Goal: Task Accomplishment & Management: Manage account settings

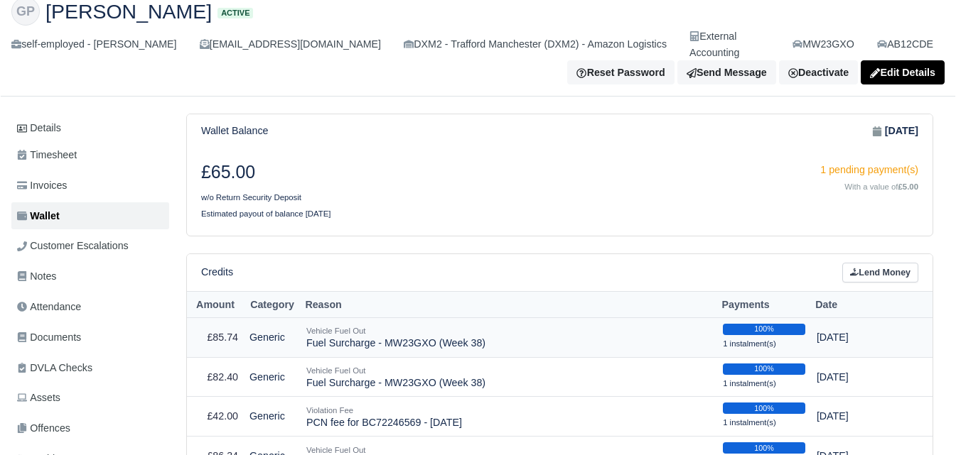
scroll to position [119, 0]
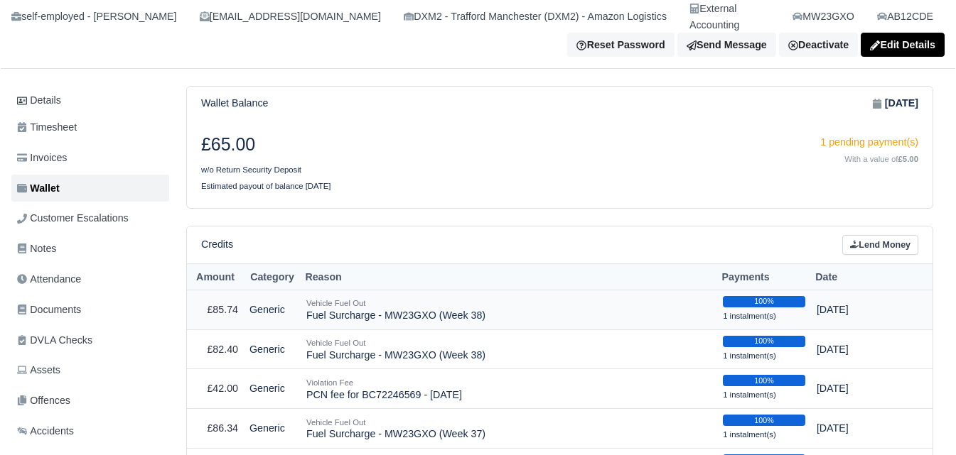
drag, startPoint x: 306, startPoint y: 301, endPoint x: 489, endPoint y: 308, distance: 182.7
click at [489, 308] on td "Vehicle Fuel Out Fuel Surcharge - MW23GXO (Week 38)" at bounding box center [509, 310] width 416 height 40
copy td "Fuel Surcharge - MW23GXO (Week 38)"
click at [858, 239] on link "Lend Money" at bounding box center [880, 245] width 76 height 21
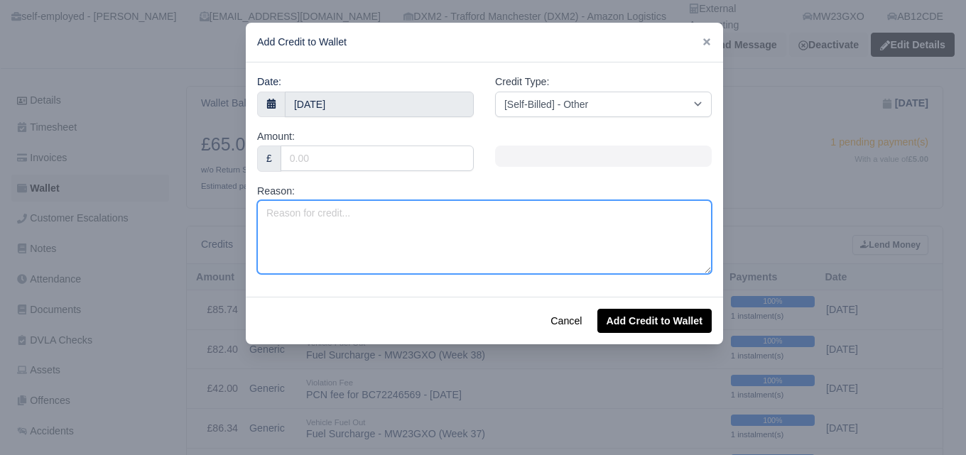
click at [375, 246] on textarea "Reason:" at bounding box center [484, 237] width 455 height 74
paste textarea "Fuel Surcharge - MW23GXO (Week 38)"
click at [432, 217] on textarea "Fuel Surcharge - MW23GXO (Week 38)" at bounding box center [484, 237] width 455 height 74
type textarea "Fuel Surcharge - MW23GXO (Week 40)"
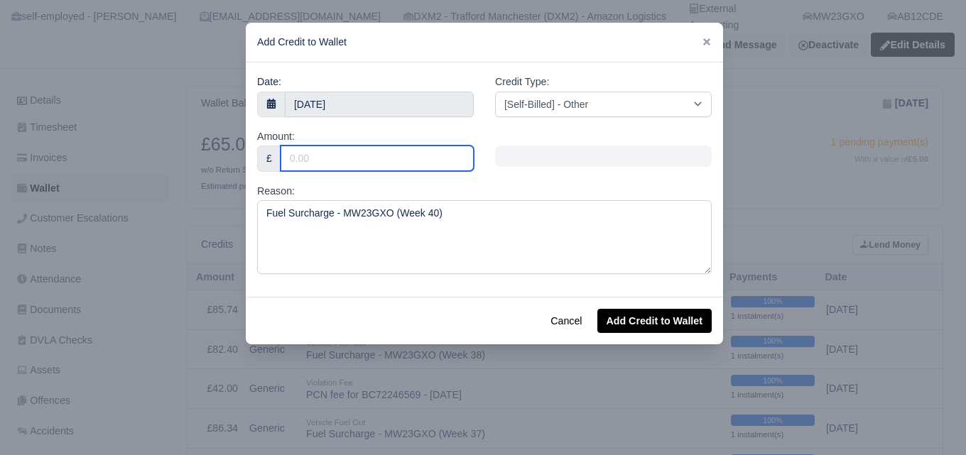
click at [370, 162] on input "Amount:" at bounding box center [377, 159] width 193 height 26
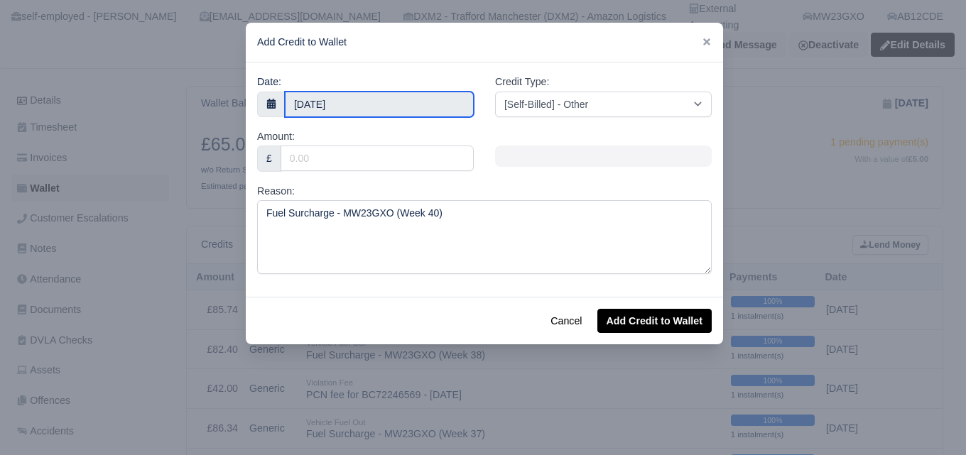
click at [347, 101] on input "30 September 2025" at bounding box center [379, 105] width 189 height 26
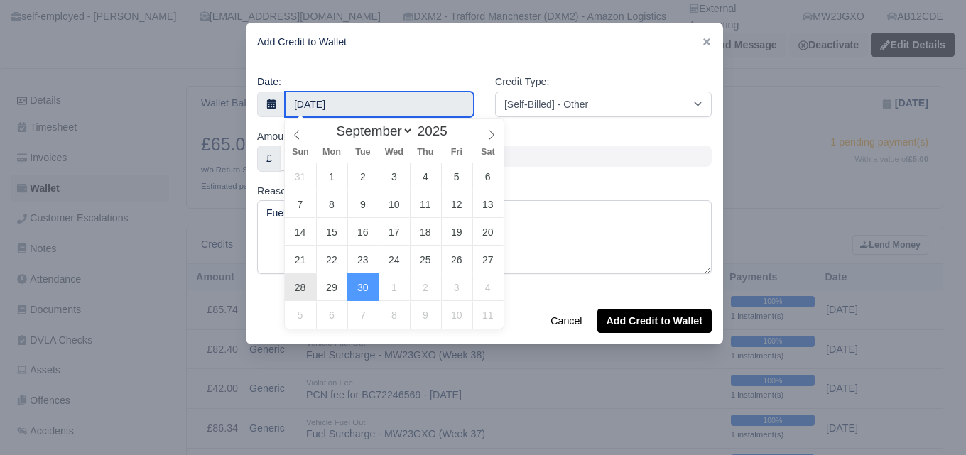
type input "28 September 2025"
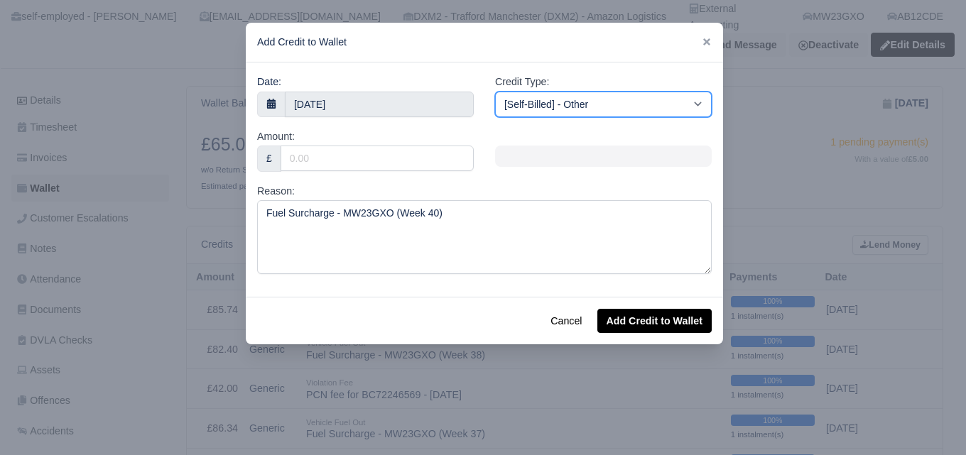
click at [558, 101] on select "[Self-Billed] - Other [Self-Billed] - Negative Invoice [Self-Billed] - Keychain…" at bounding box center [603, 105] width 217 height 26
select select "van_fuel_out"
click at [495, 92] on select "[Self-Billed] - Other [Self-Billed] - Negative Invoice [Self-Billed] - Keychain…" at bounding box center [603, 105] width 217 height 26
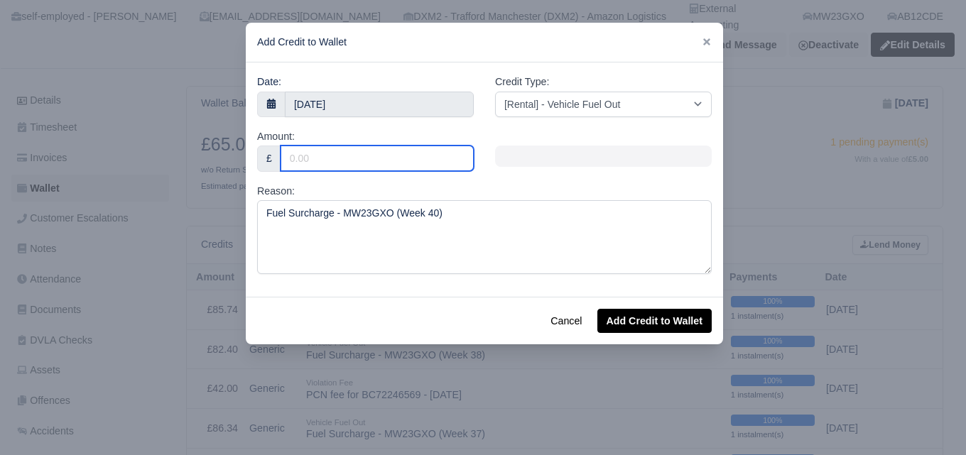
click at [350, 162] on input "Amount:" at bounding box center [377, 159] width 193 height 26
click at [418, 163] on input "Amount:" at bounding box center [377, 159] width 193 height 26
paste input "82.01"
type input "82.01"
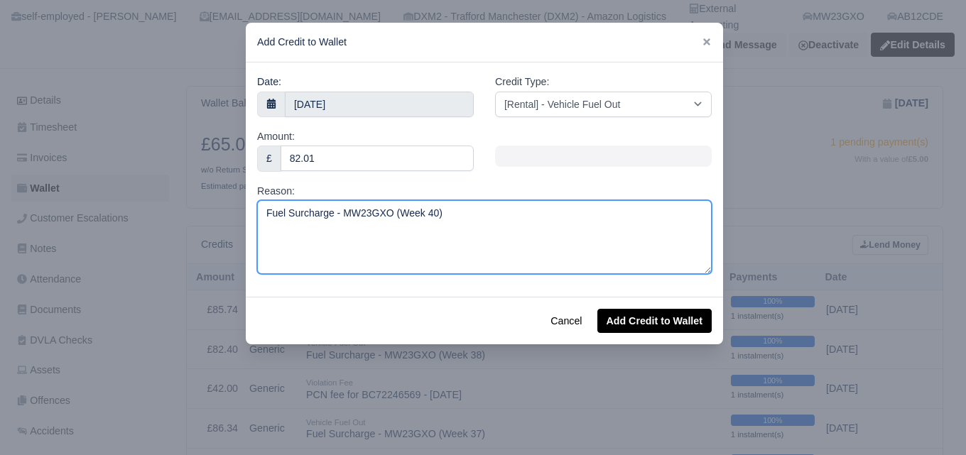
click at [400, 259] on textarea "Fuel Surcharge - MW23GXO (Week 40)" at bounding box center [484, 237] width 455 height 74
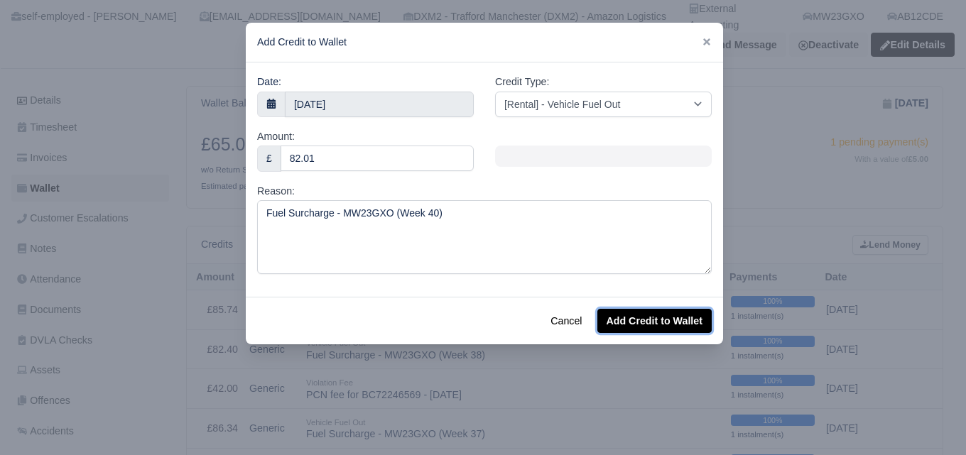
click at [649, 317] on button "Add Credit to Wallet" at bounding box center [654, 321] width 114 height 24
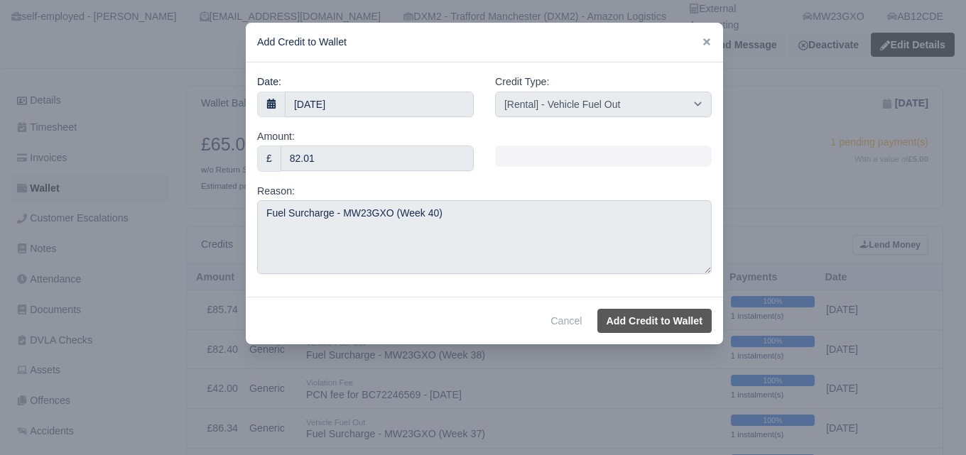
select select "other"
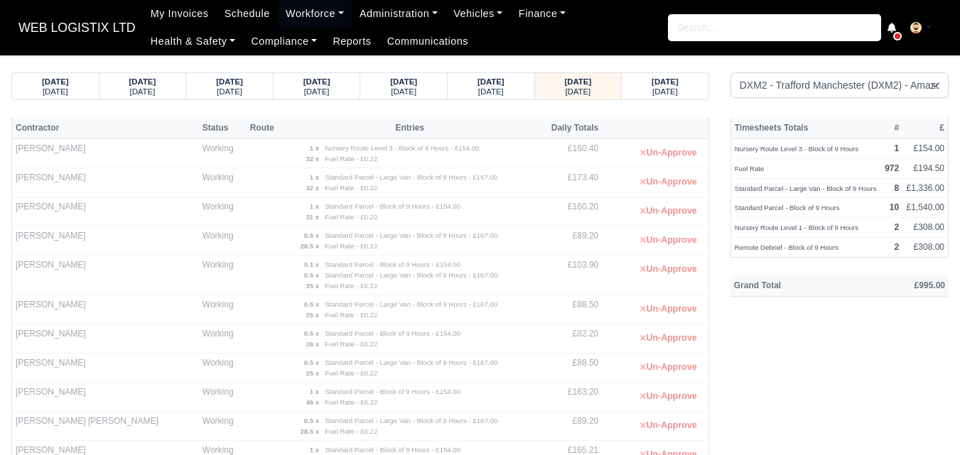
select select "1"
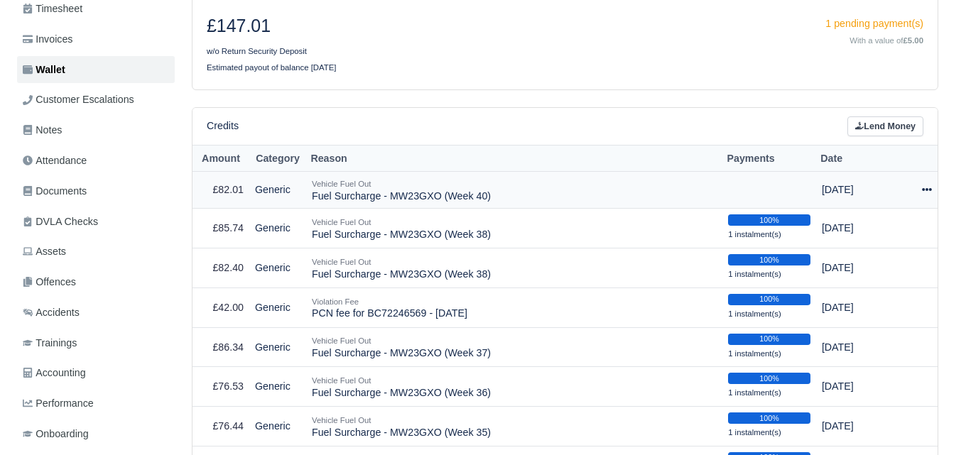
scroll to position [237, 0]
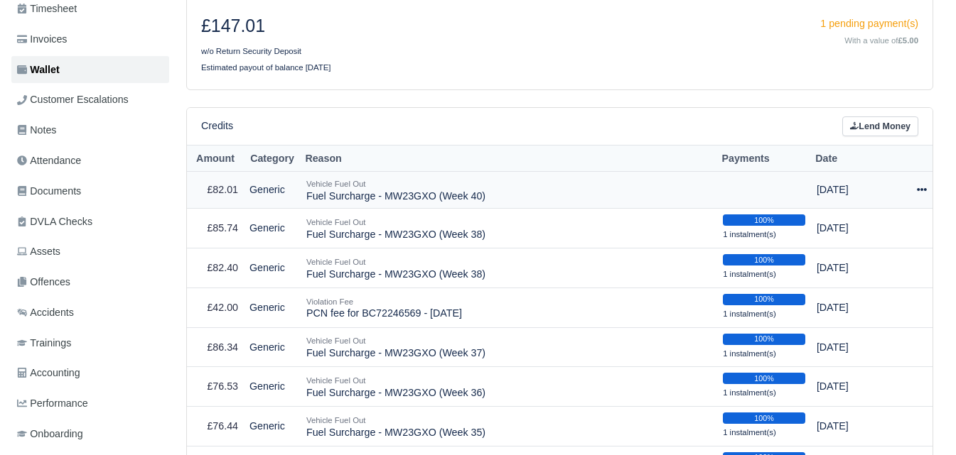
click at [928, 174] on td "Actions Make Payment Schedule Delete" at bounding box center [917, 190] width 29 height 38
click at [919, 183] on div at bounding box center [918, 190] width 18 height 16
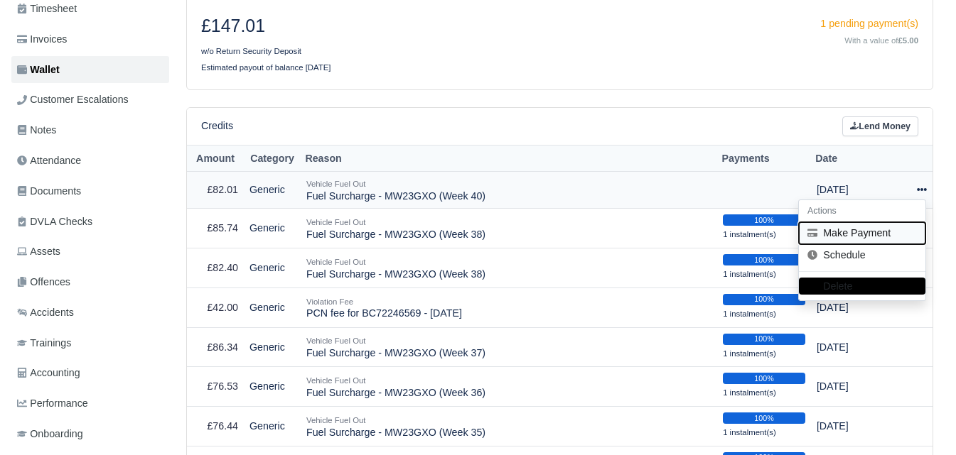
click at [836, 222] on button "Make Payment" at bounding box center [862, 233] width 126 height 22
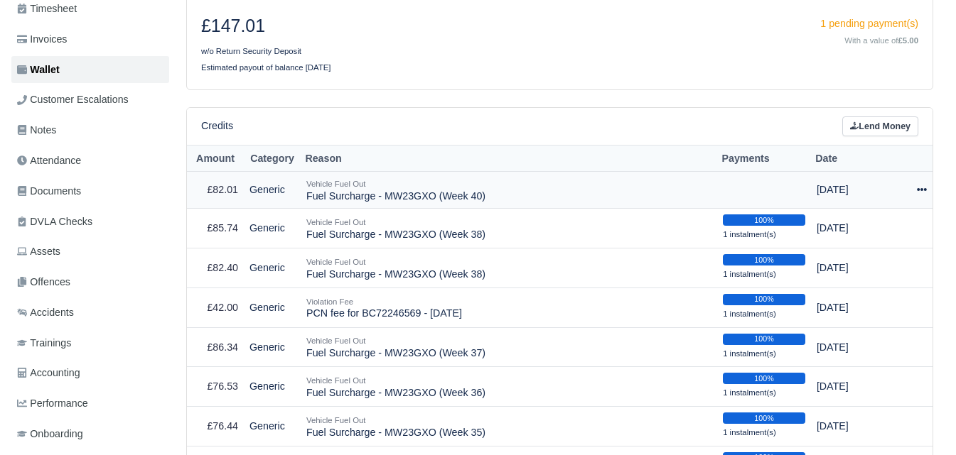
select select "7186"
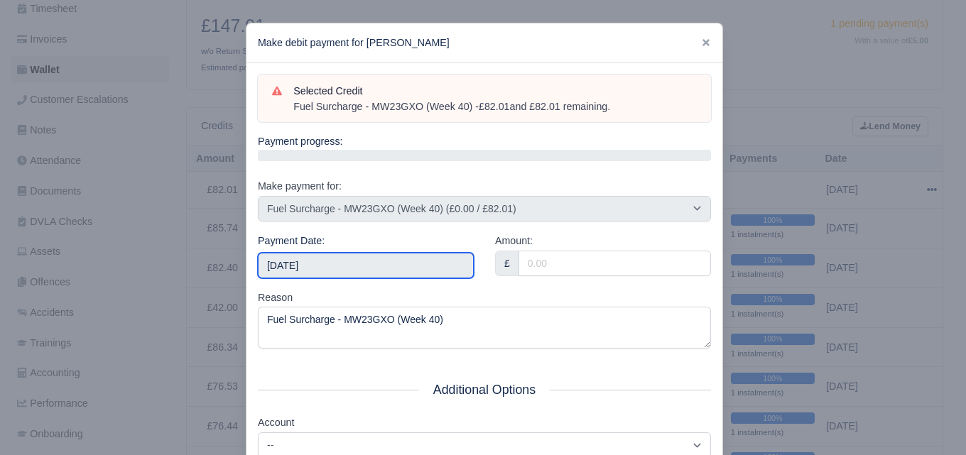
click at [399, 270] on input "[DATE]" at bounding box center [366, 266] width 216 height 26
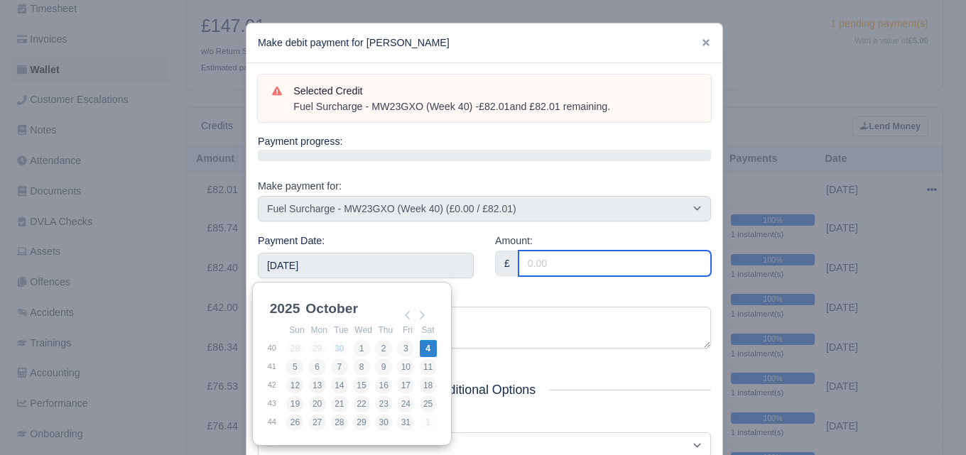
click at [526, 264] on input "Amount:" at bounding box center [615, 264] width 193 height 26
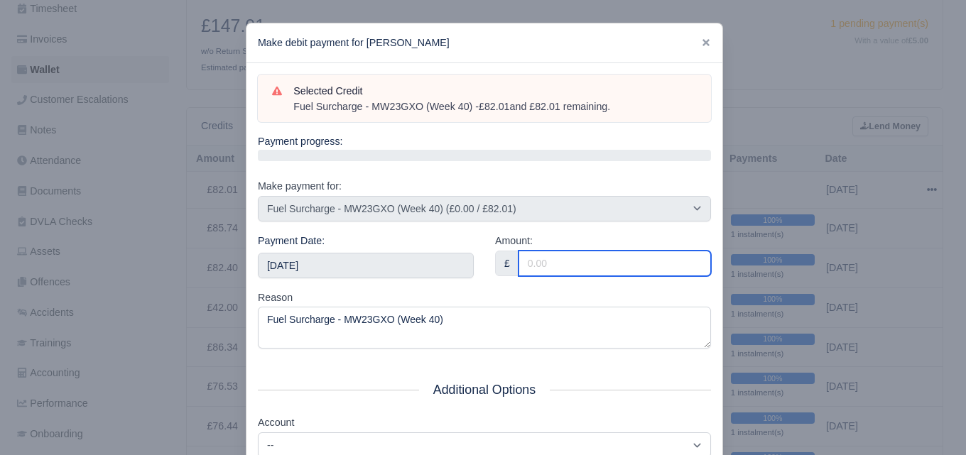
paste input "82.01"
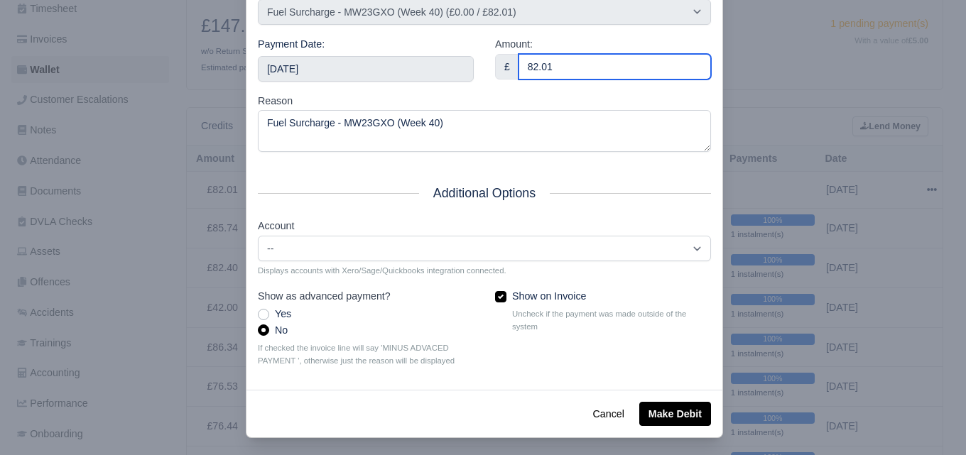
scroll to position [204, 0]
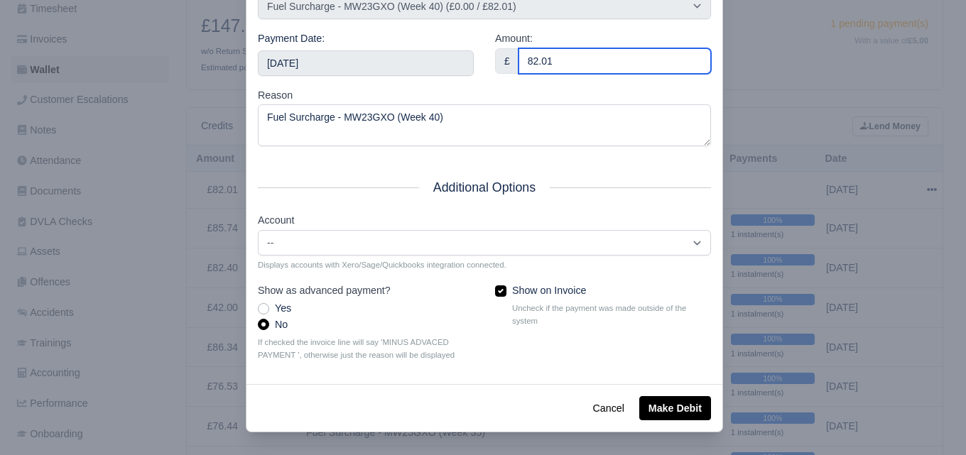
type input "82.01"
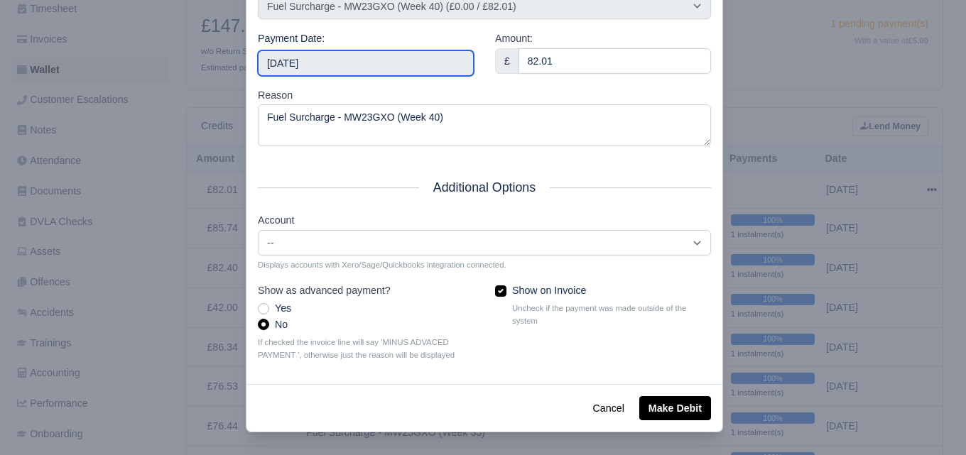
click at [355, 64] on input "2025-10-04" at bounding box center [366, 63] width 216 height 26
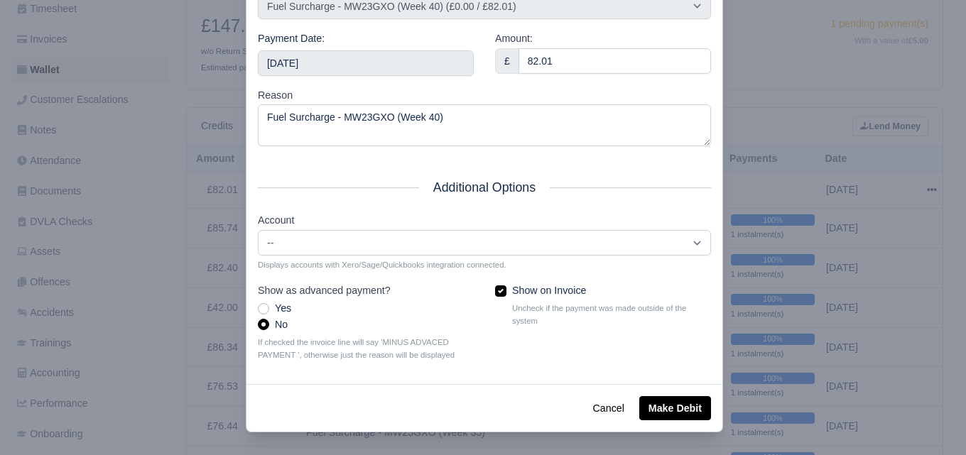
click at [516, 88] on div "Reason Fuel Surcharge - MW23GXO (Week 40)" at bounding box center [484, 117] width 453 height 60
click at [661, 404] on button "Make Debit" at bounding box center [675, 408] width 72 height 24
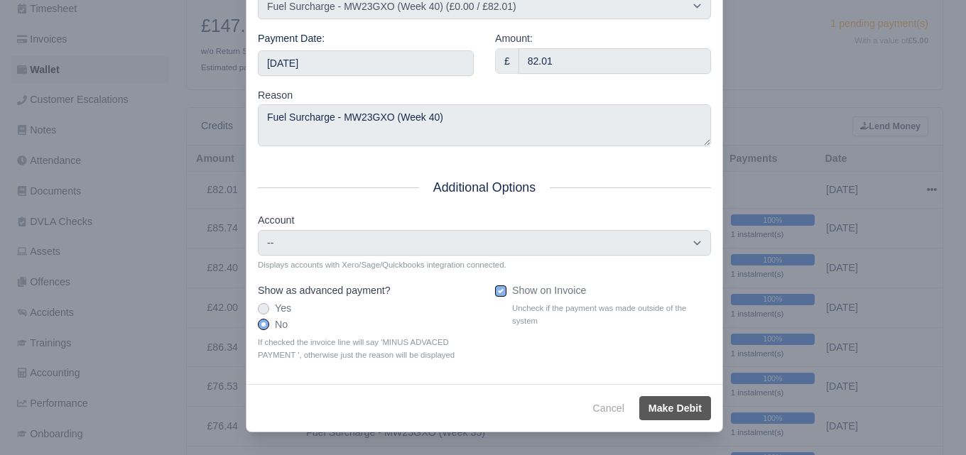
type input "2025-10-04T23:59:59+01:00"
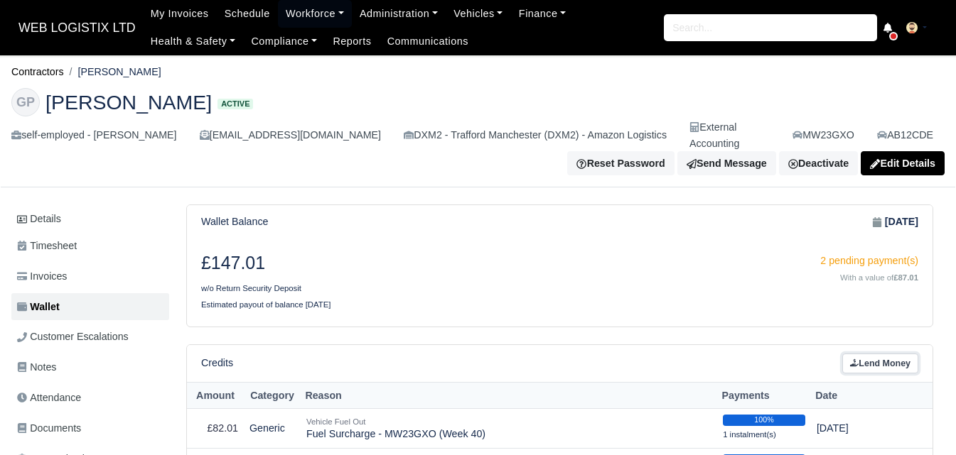
click at [876, 355] on link "Lend Money" at bounding box center [880, 364] width 76 height 21
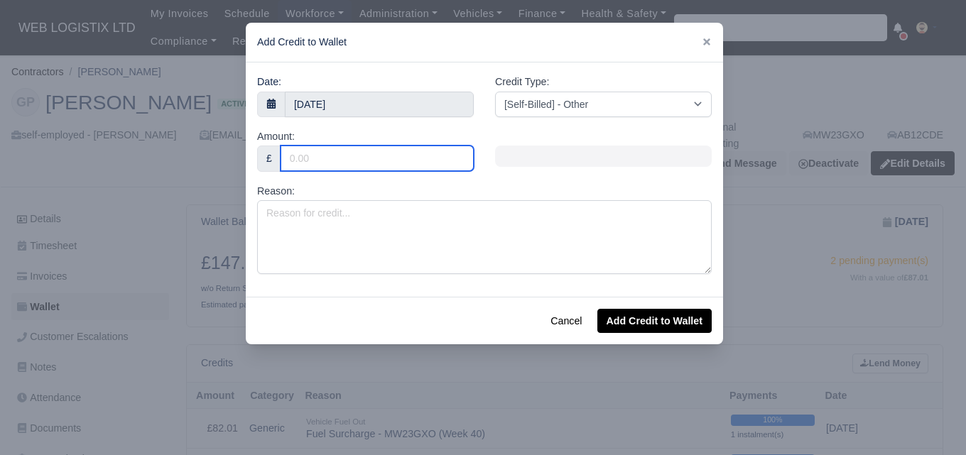
click at [365, 156] on input "Amount:" at bounding box center [377, 159] width 193 height 26
paste input "26.64"
type input "26.64"
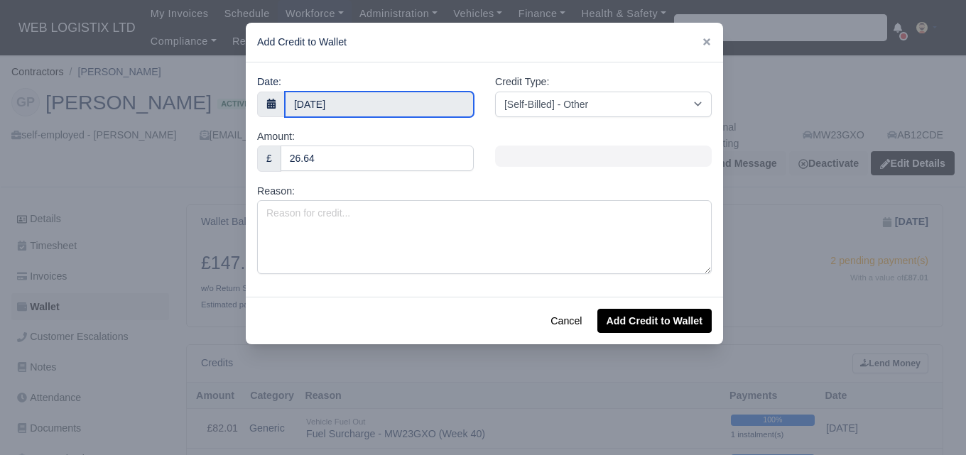
click at [358, 103] on input "30 September 2025" at bounding box center [379, 105] width 189 height 26
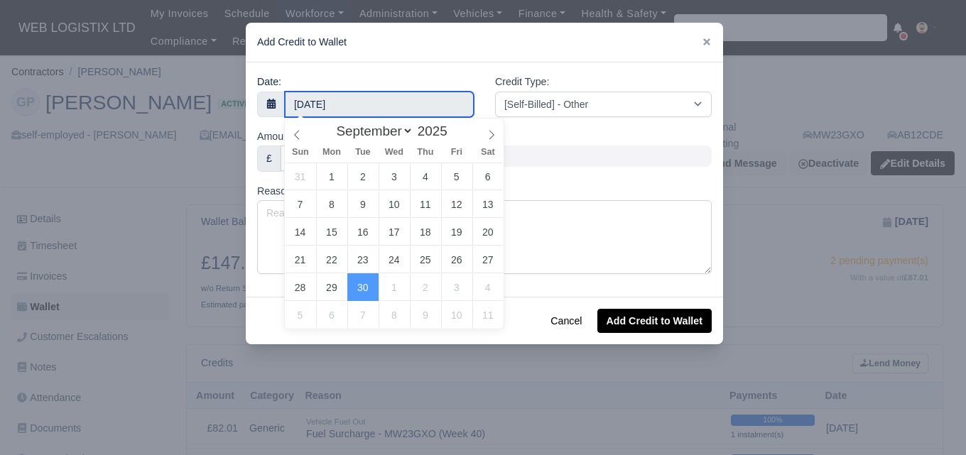
type input "28 September 2025"
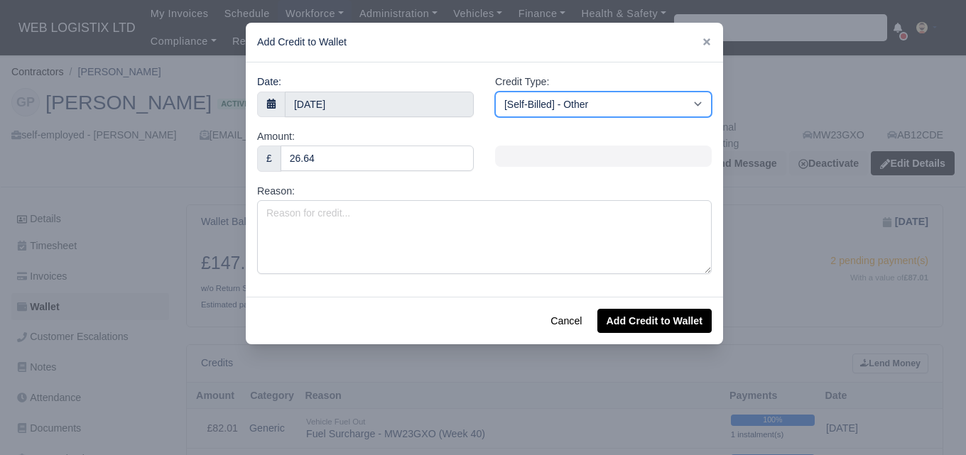
drag, startPoint x: 635, startPoint y: 91, endPoint x: 632, endPoint y: 101, distance: 10.3
click at [635, 92] on select "[Self-Billed] - Other [Self-Billed] - Negative Invoice [Self-Billed] - Keychain…" at bounding box center [603, 105] width 217 height 26
select select "adblue"
click at [495, 92] on select "[Self-Billed] - Other [Self-Billed] - Negative Invoice [Self-Billed] - Keychain…" at bounding box center [603, 105] width 217 height 26
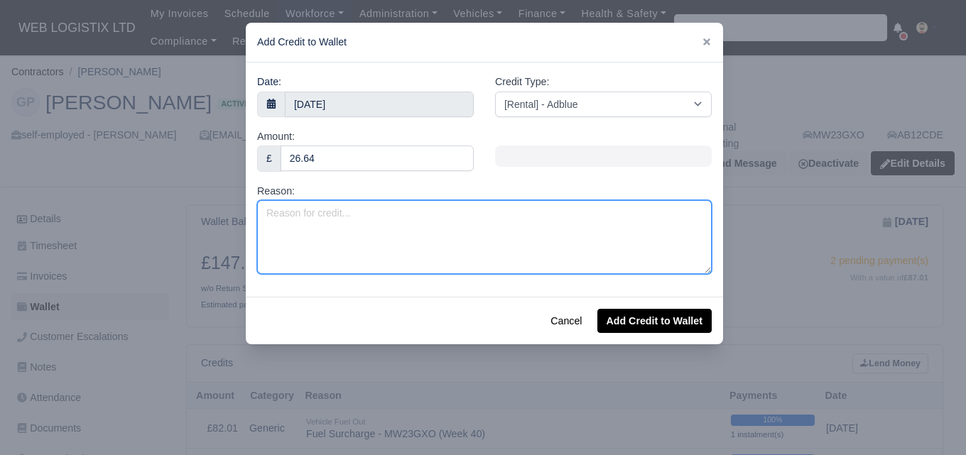
click at [409, 258] on textarea "Reason:" at bounding box center [484, 237] width 455 height 74
type textarea "a"
type textarea "Adblue Surcharge - MW23GXO"
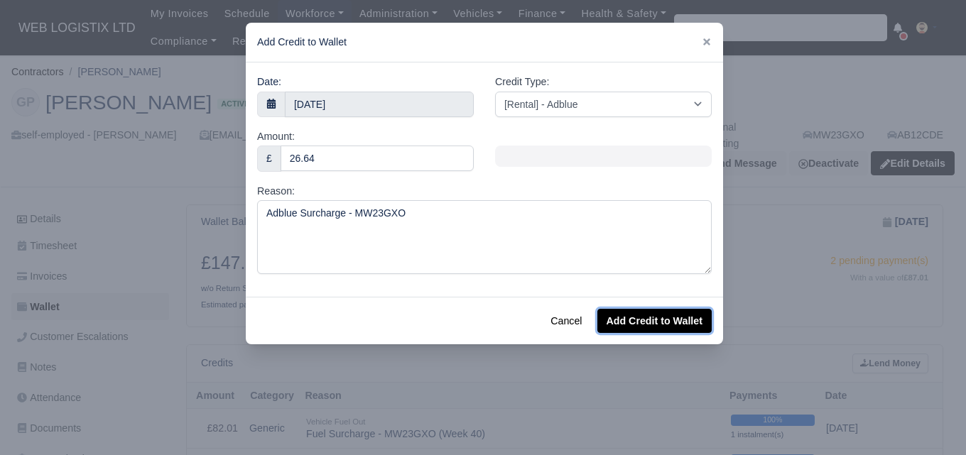
click at [624, 325] on button "Add Credit to Wallet" at bounding box center [654, 321] width 114 height 24
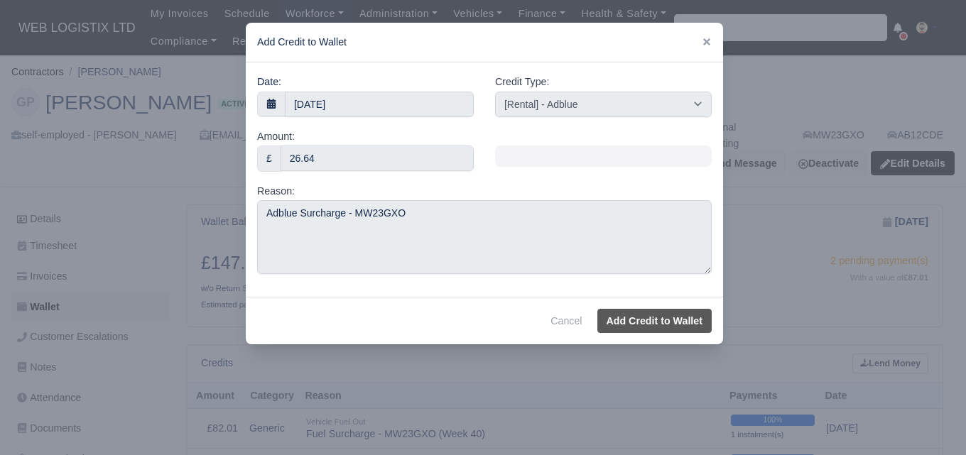
select select "other"
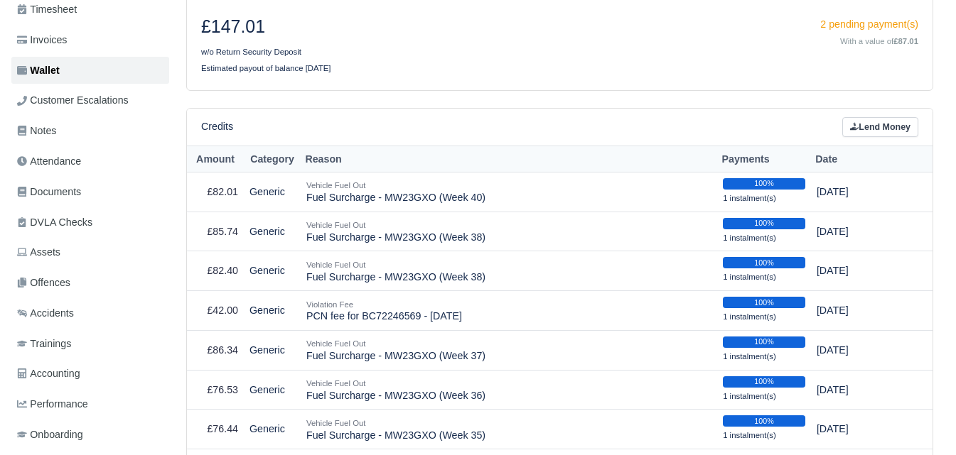
scroll to position [119, 0]
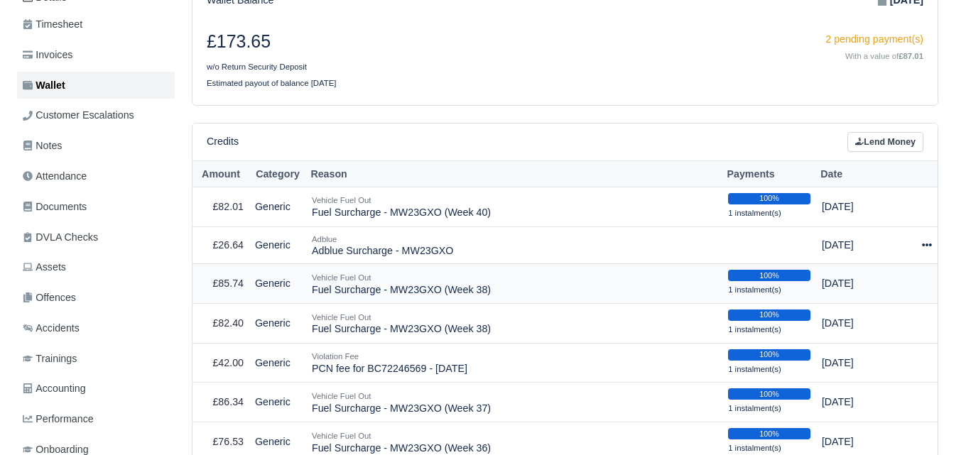
scroll to position [237, 0]
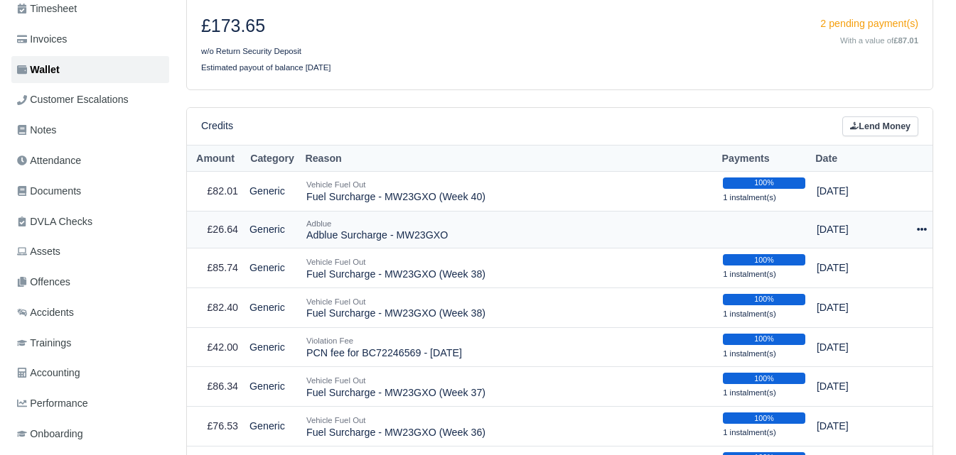
click at [923, 222] on div at bounding box center [918, 230] width 18 height 16
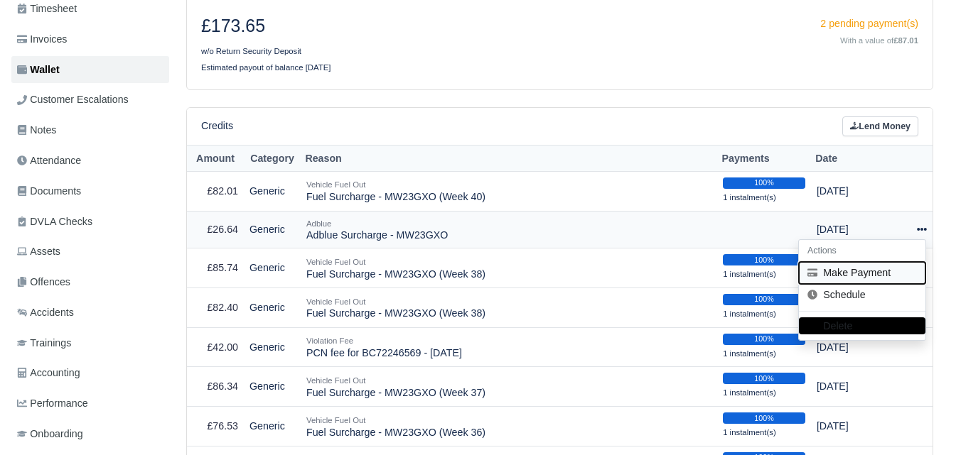
click at [836, 262] on button "Make Payment" at bounding box center [862, 273] width 126 height 22
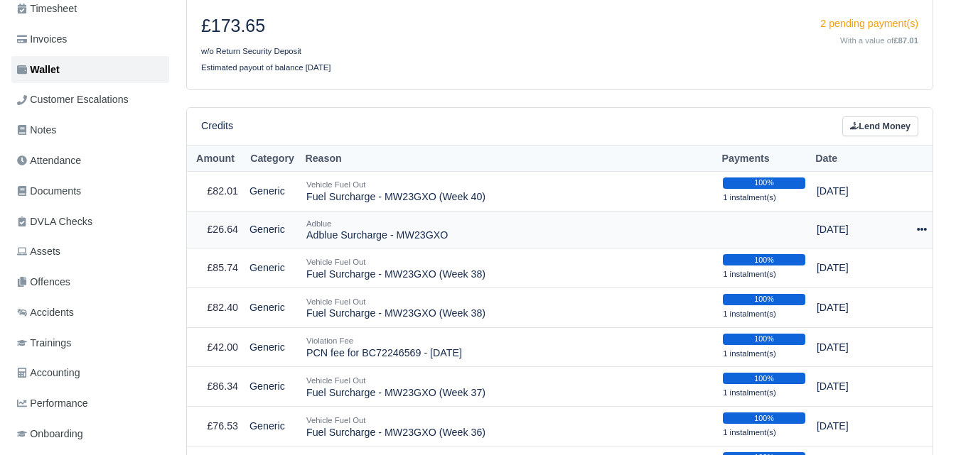
select select "7188"
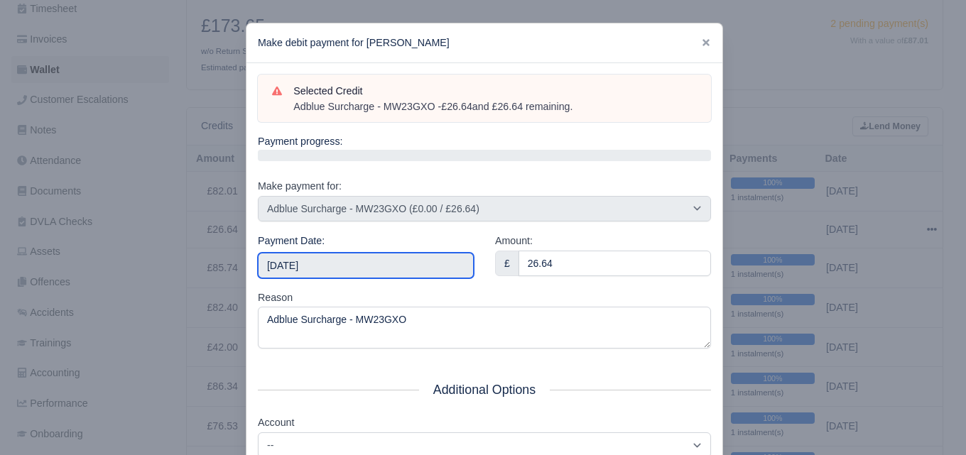
click at [342, 268] on input "[DATE]" at bounding box center [366, 266] width 216 height 26
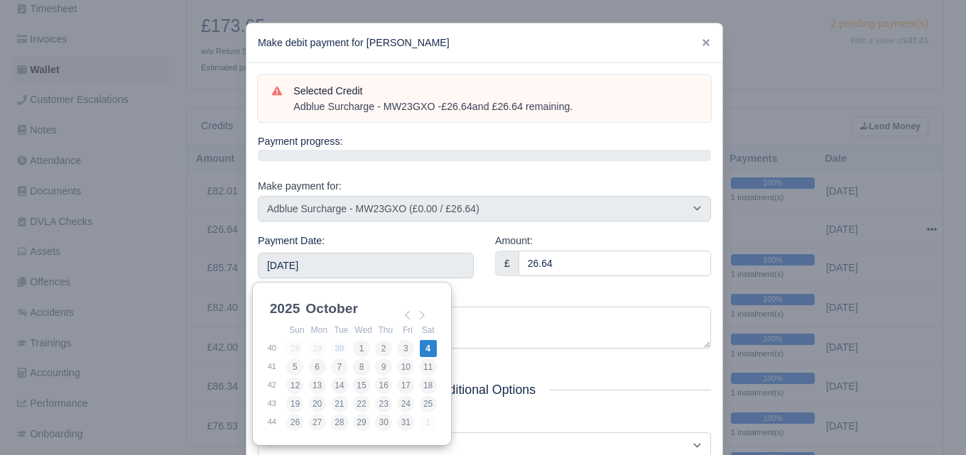
click at [513, 296] on div "Reason Adblue Surcharge - MW23GXO" at bounding box center [484, 320] width 453 height 60
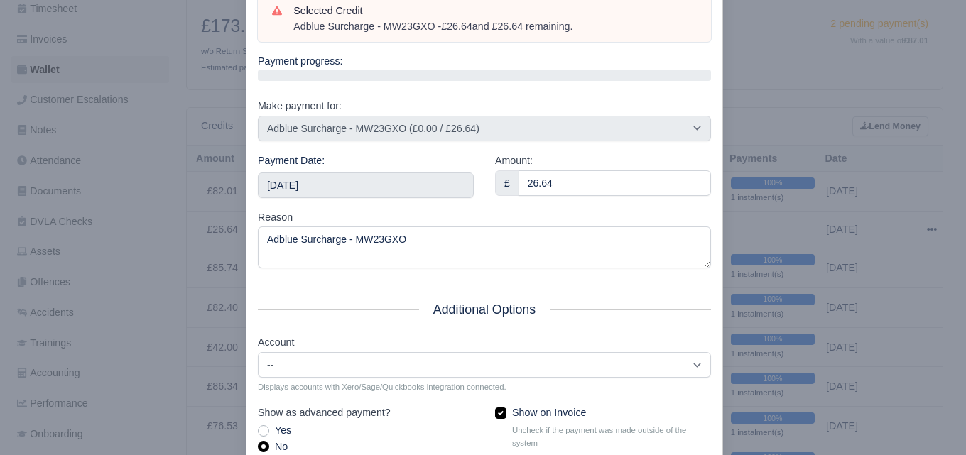
scroll to position [204, 0]
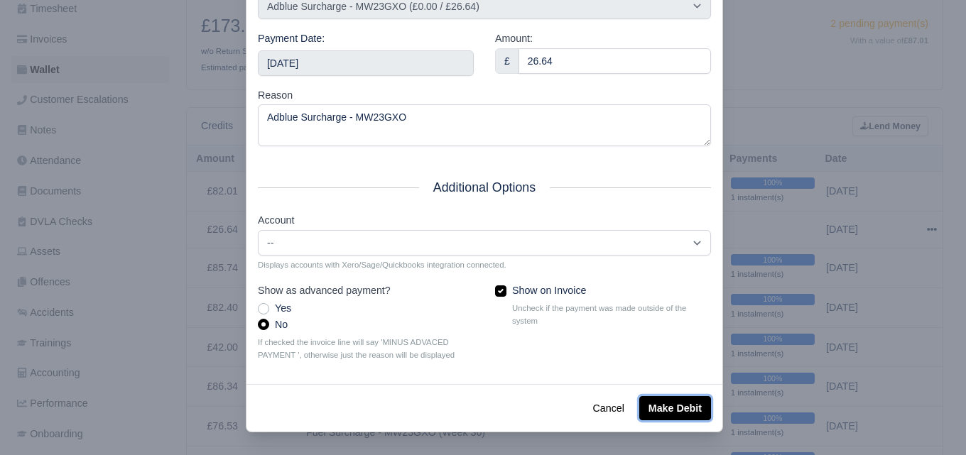
click at [659, 396] on button "Make Debit" at bounding box center [675, 408] width 72 height 24
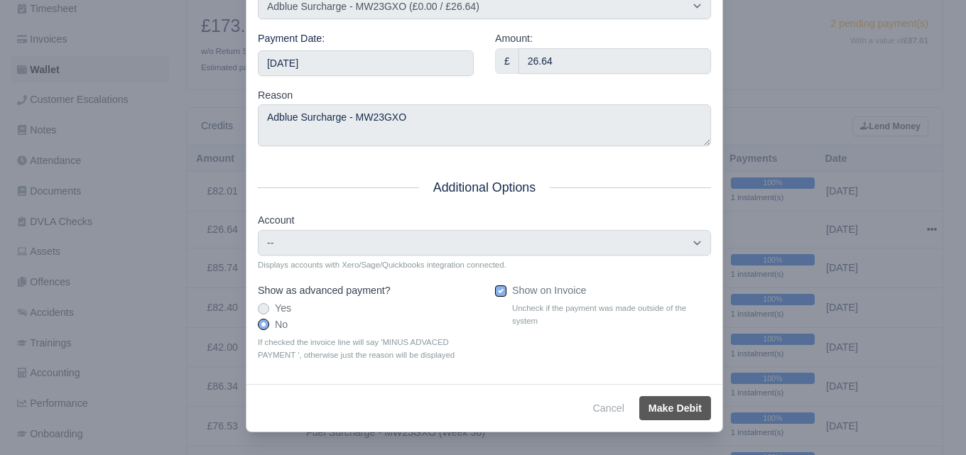
type input "[DATE]T23:59:59+01:00"
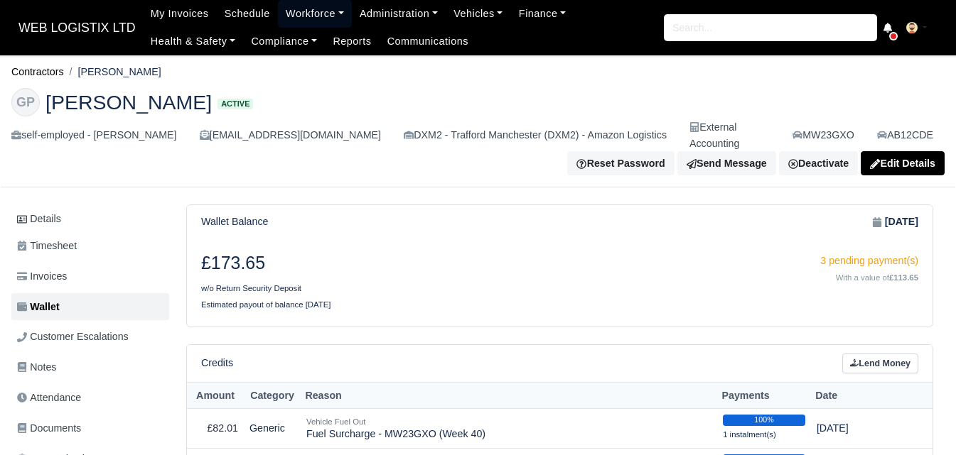
click at [313, 11] on link "Workforce" at bounding box center [315, 14] width 74 height 28
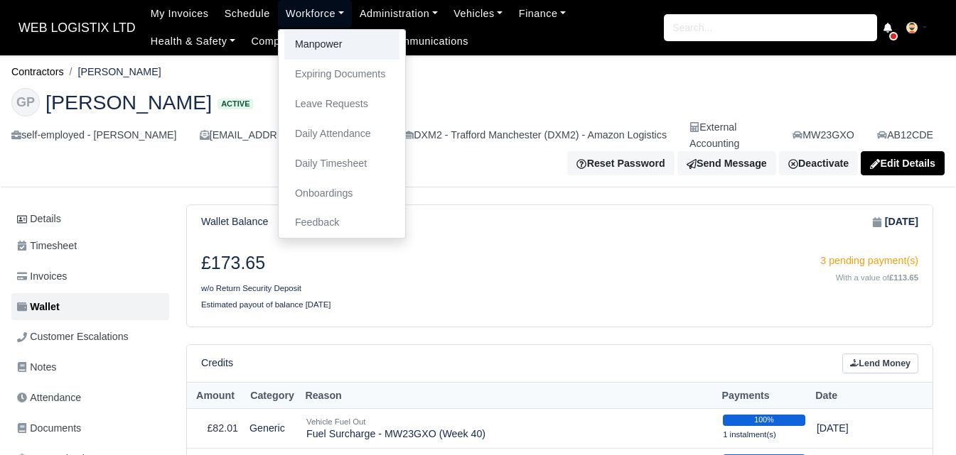
click at [312, 49] on link "Manpower" at bounding box center [341, 45] width 115 height 30
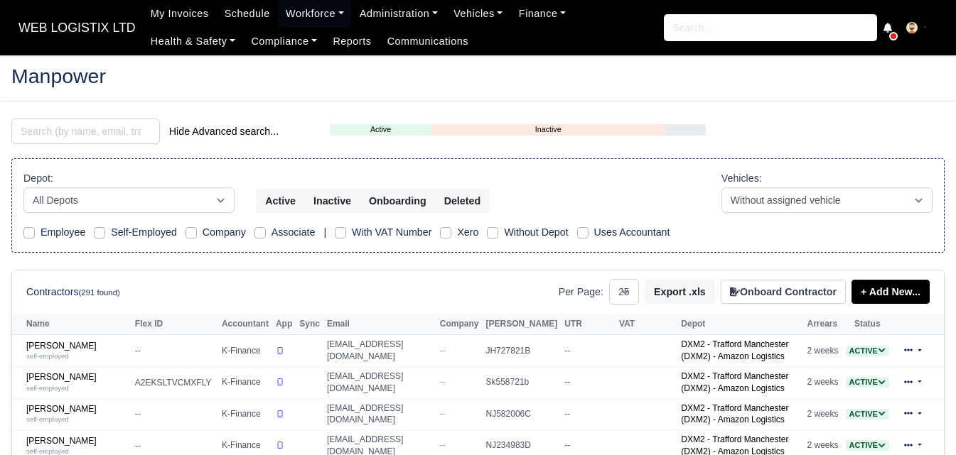
select select "25"
click at [56, 129] on input "search" at bounding box center [85, 132] width 148 height 26
type input "[PERSON_NAME]"
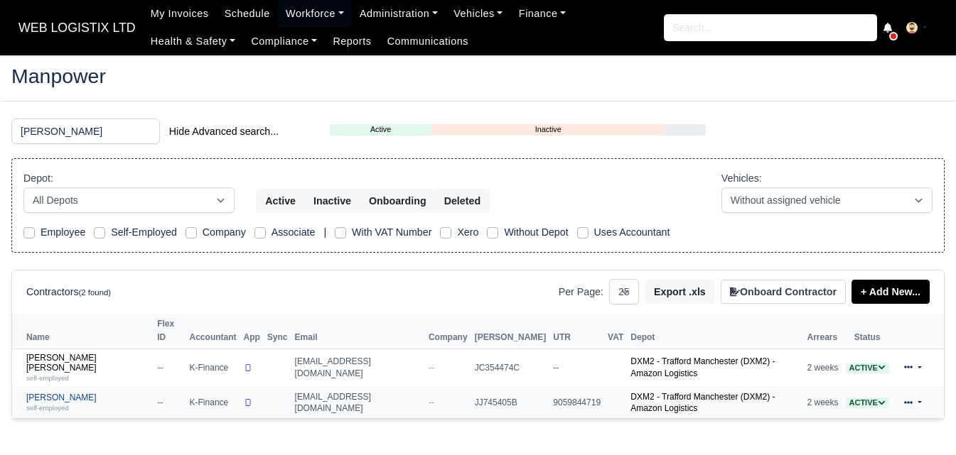
click at [71, 393] on link "[PERSON_NAME] self-employed" at bounding box center [88, 403] width 124 height 21
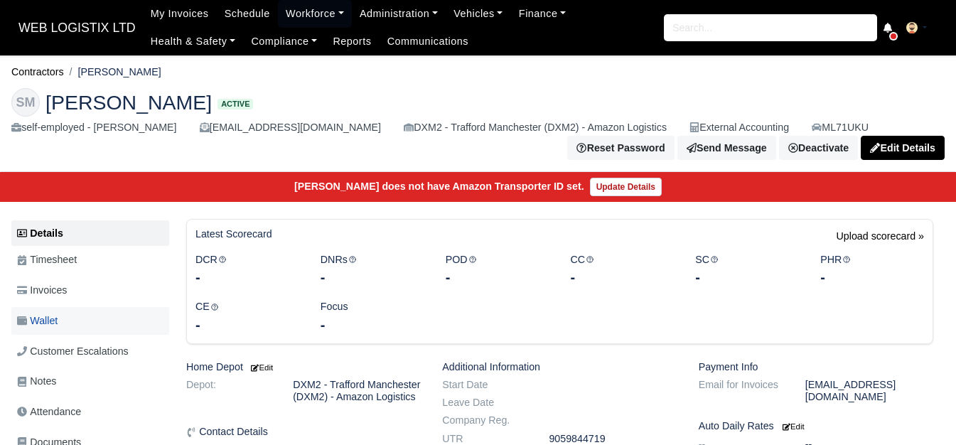
click at [65, 325] on link "Wallet" at bounding box center [90, 321] width 158 height 28
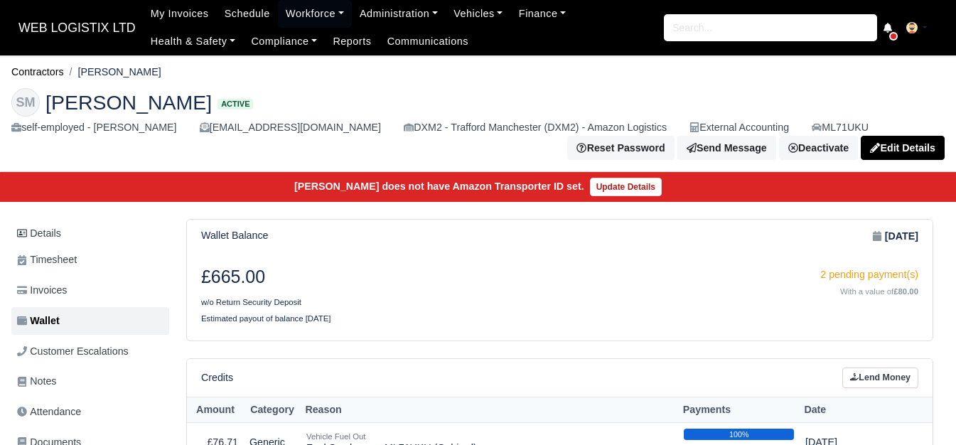
scroll to position [237, 0]
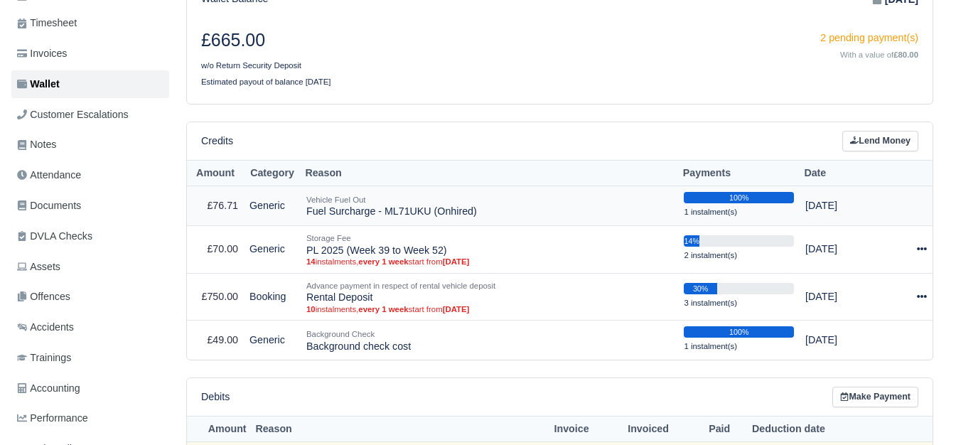
drag, startPoint x: 308, startPoint y: 215, endPoint x: 533, endPoint y: 215, distance: 225.2
click at [533, 215] on td "Vehicle Fuel Out Fuel Surcharge - ML71UKU (Onhired)" at bounding box center [489, 206] width 377 height 40
copy td "Fuel Surcharge - ML71UKU (Onhired)"
click at [890, 140] on link "Lend Money" at bounding box center [880, 141] width 76 height 21
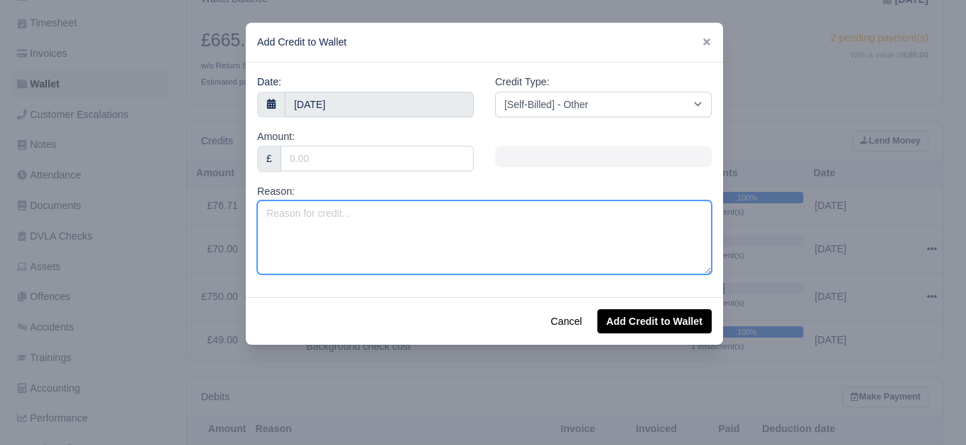
click at [330, 245] on textarea "Reason:" at bounding box center [484, 237] width 455 height 74
paste textarea "Fuel Surcharge - ML71UKU (Onhired)"
click at [409, 215] on textarea "Fuel Surcharge - ML71UKU (Onhired)" at bounding box center [484, 237] width 455 height 74
type textarea "Fuel Surcharge - ML71UKU (Week 40)"
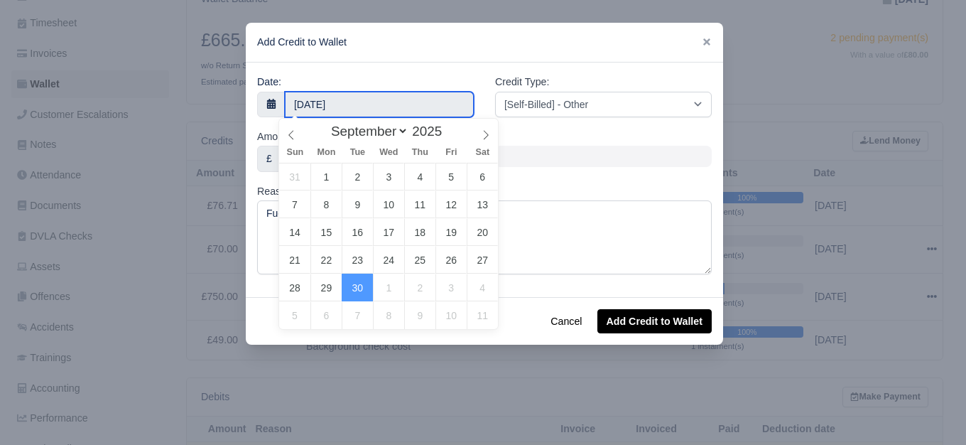
click at [336, 107] on input "30 September 2025" at bounding box center [379, 105] width 189 height 26
type input "29 September 2025"
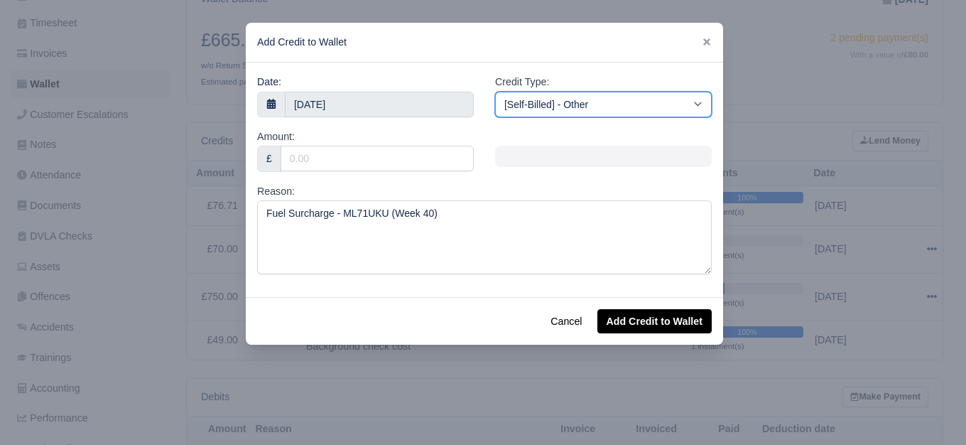
click at [615, 115] on select "[Self-Billed] - Other [Self-Billed] - Negative Invoice [Self-Billed] - Keychain…" at bounding box center [603, 105] width 217 height 26
select select "van_fuel_out"
click at [495, 92] on select "[Self-Billed] - Other [Self-Billed] - Negative Invoice [Self-Billed] - Keychain…" at bounding box center [603, 105] width 217 height 26
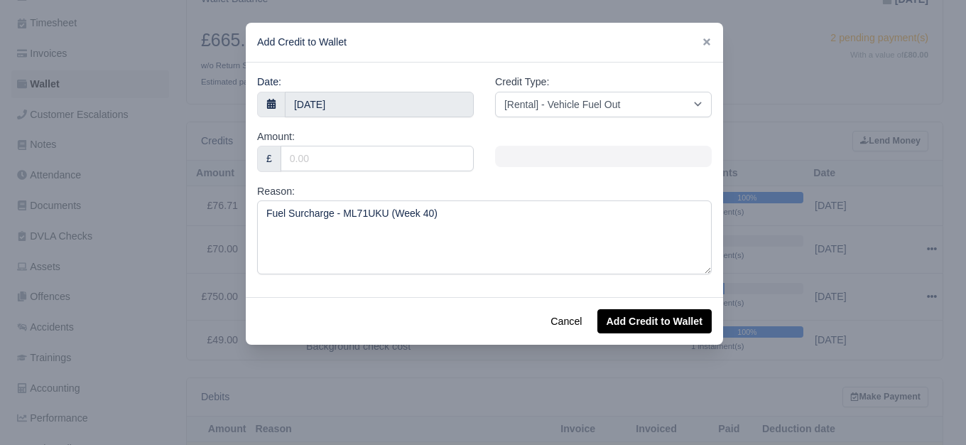
click at [274, 163] on div "£" at bounding box center [269, 159] width 24 height 26
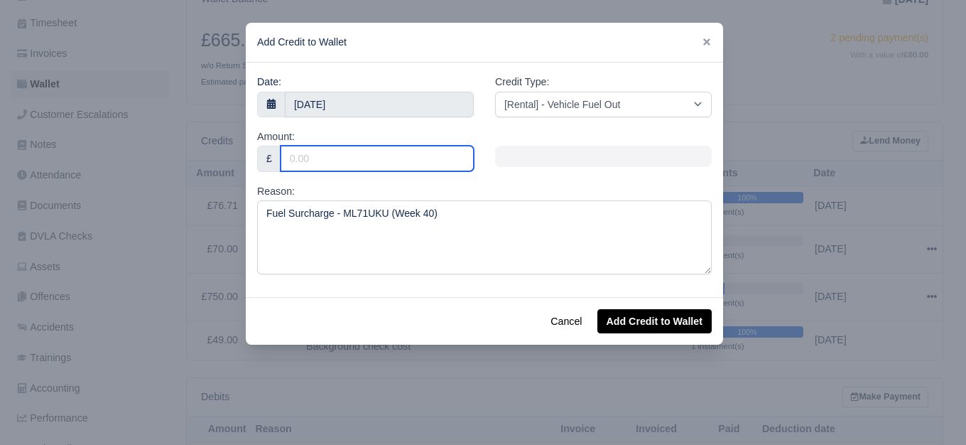
click at [286, 163] on input "Amount:" at bounding box center [377, 159] width 193 height 26
paste input "74.17"
type input "74.17"
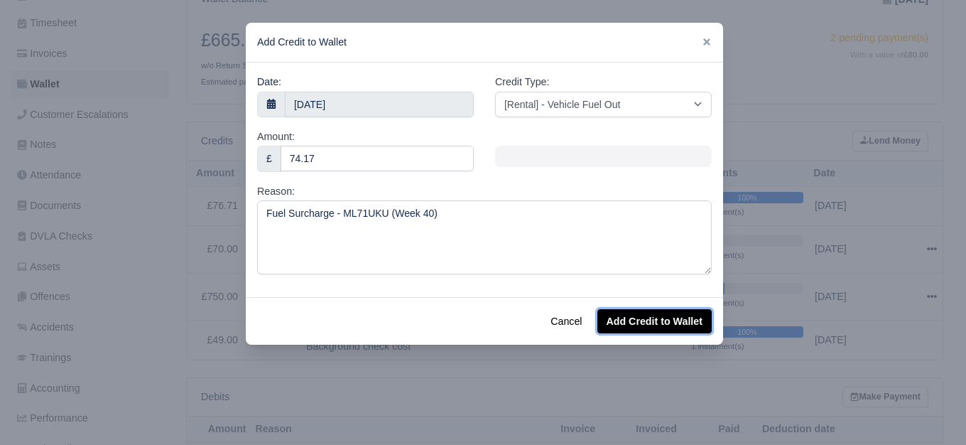
click at [633, 326] on button "Add Credit to Wallet" at bounding box center [654, 321] width 114 height 24
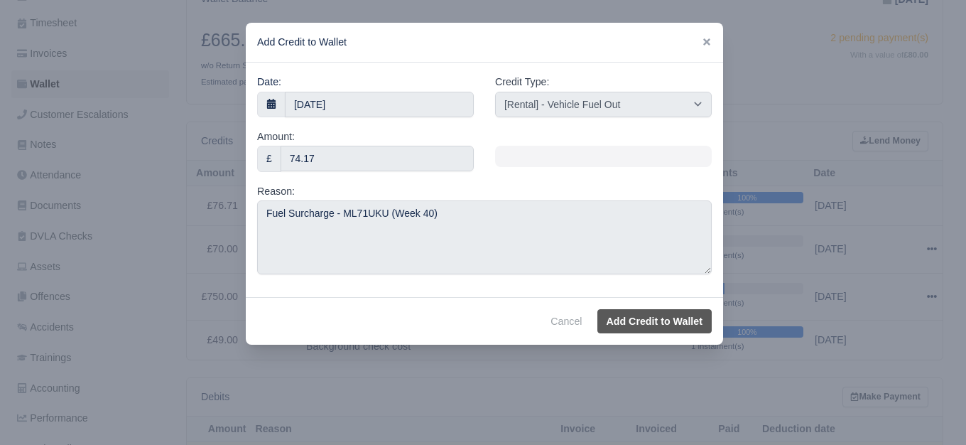
select select "other"
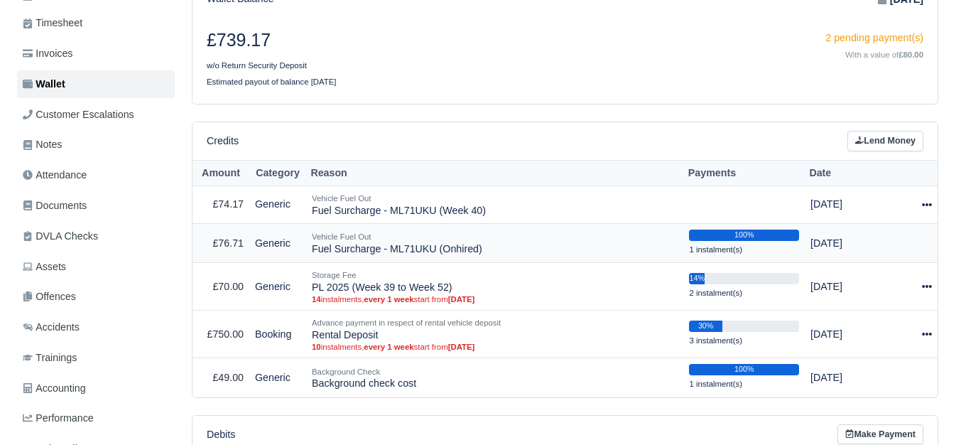
scroll to position [355, 0]
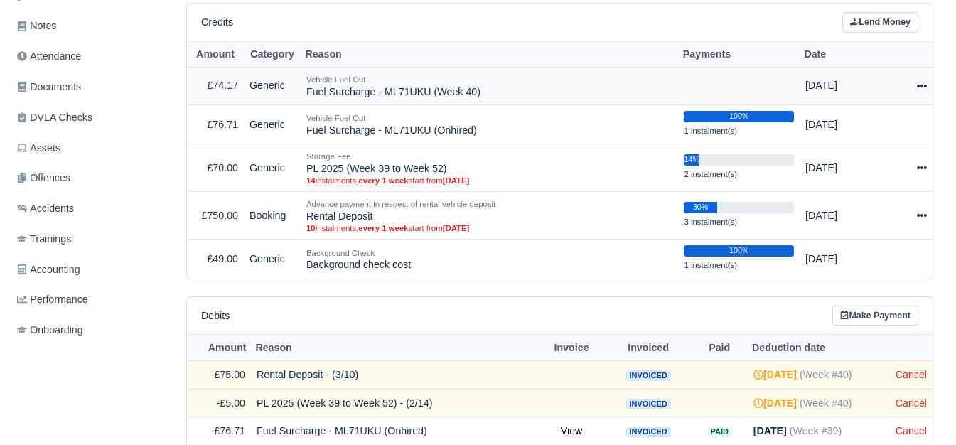
drag, startPoint x: 921, startPoint y: 84, endPoint x: 894, endPoint y: 109, distance: 36.7
click at [921, 84] on icon at bounding box center [921, 86] width 10 height 10
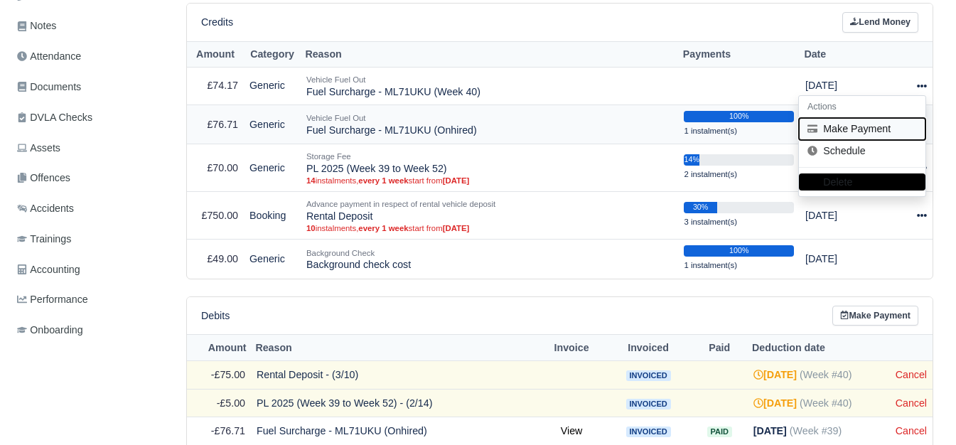
click at [876, 126] on button "Make Payment" at bounding box center [862, 129] width 126 height 22
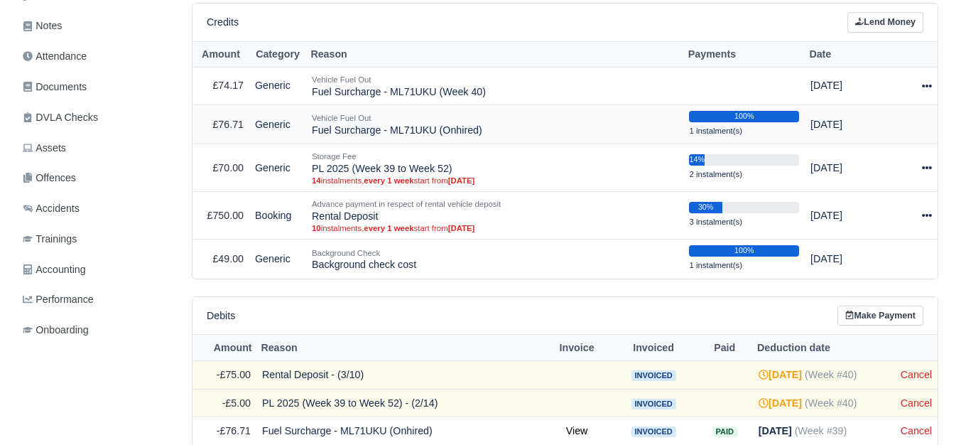
select select "7190"
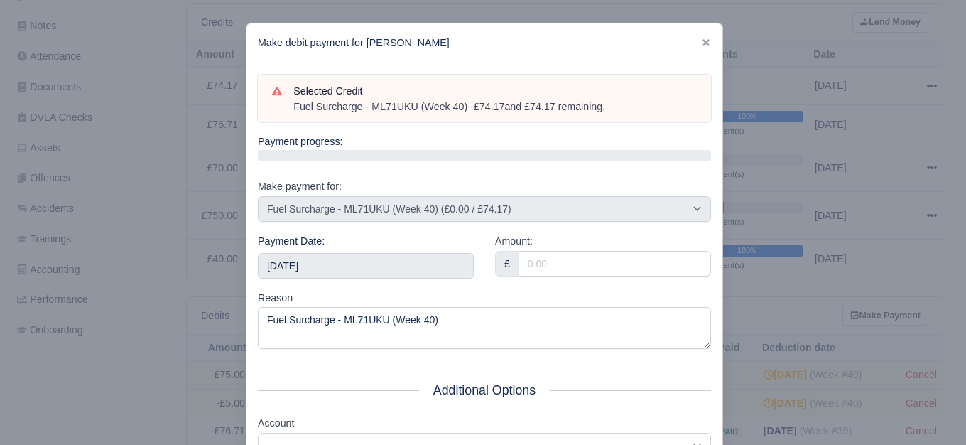
click at [372, 278] on div "Payment Date: 2025-10-04" at bounding box center [365, 261] width 237 height 57
click at [550, 274] on input "Amount:" at bounding box center [615, 264] width 193 height 26
paste input "Added to Karavelo"
type input "Added to Karavelo"
click at [534, 252] on input "Amount:" at bounding box center [615, 264] width 193 height 26
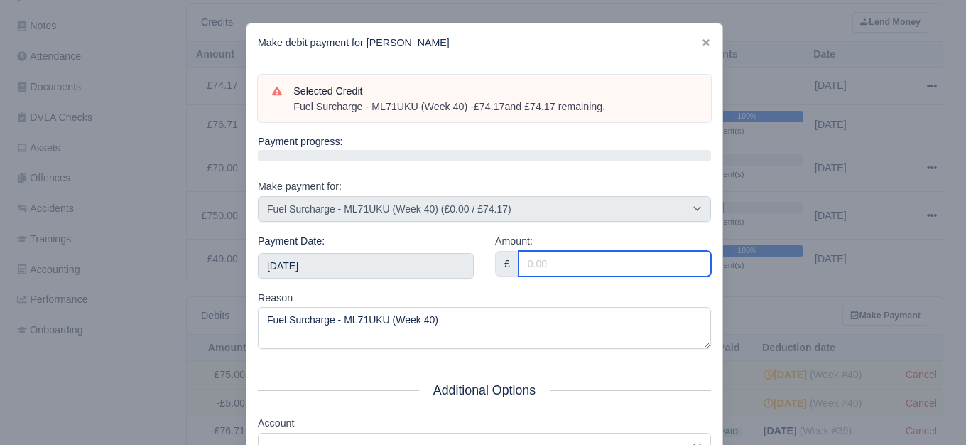
paste input "74.17"
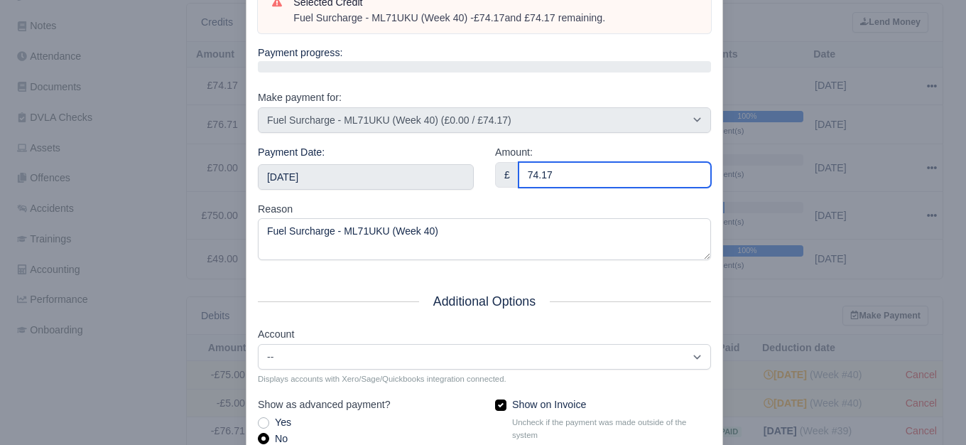
scroll to position [119, 0]
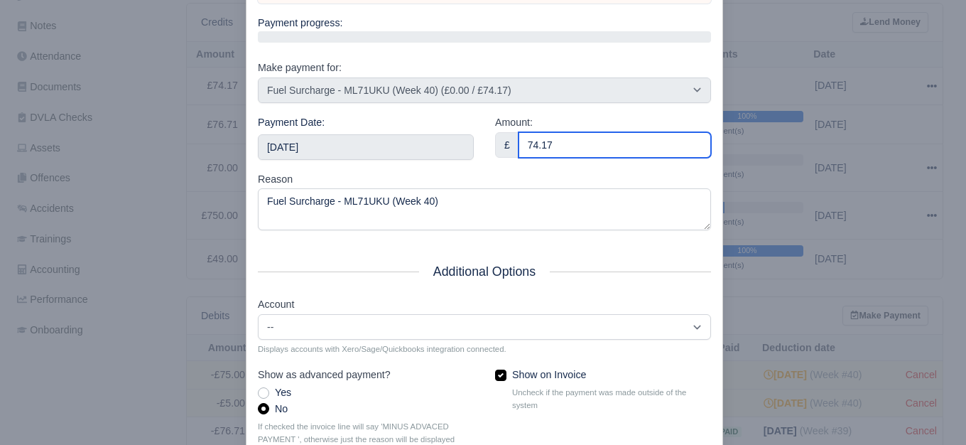
type input "74.17"
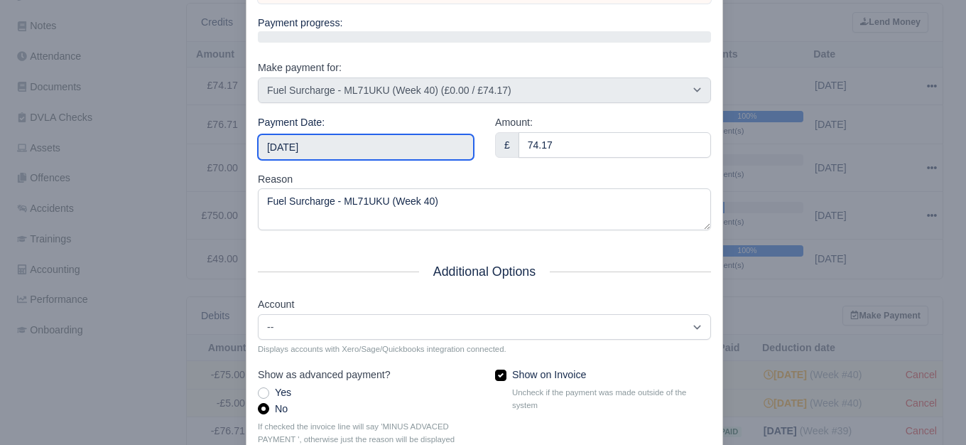
click at [364, 153] on input "2025-10-04" at bounding box center [366, 147] width 216 height 26
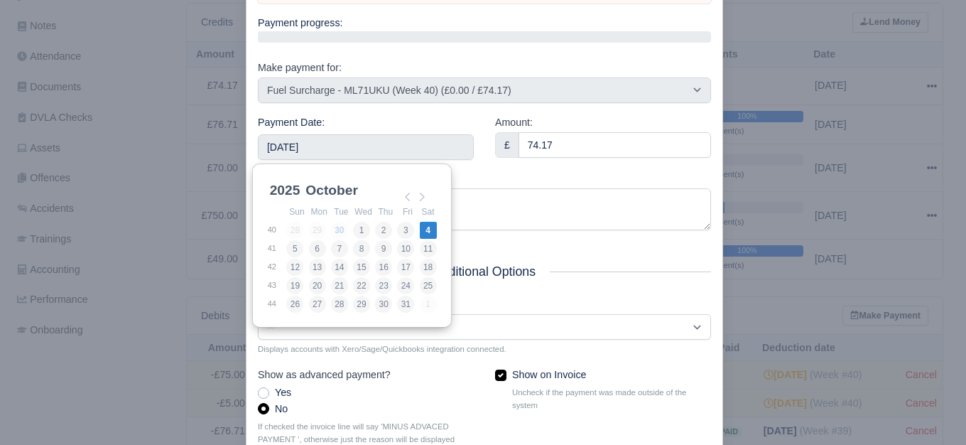
click at [485, 170] on div "Amount: £ 74.17" at bounding box center [603, 142] width 237 height 57
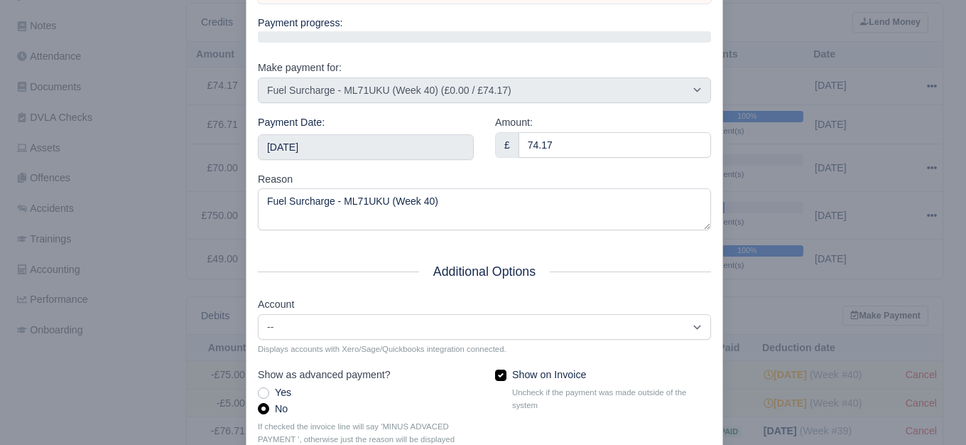
scroll to position [215, 0]
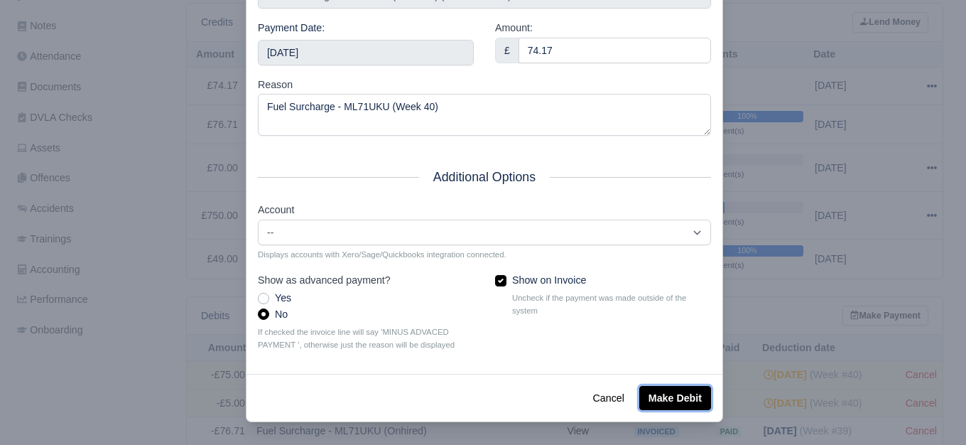
click at [666, 397] on button "Make Debit" at bounding box center [675, 398] width 72 height 24
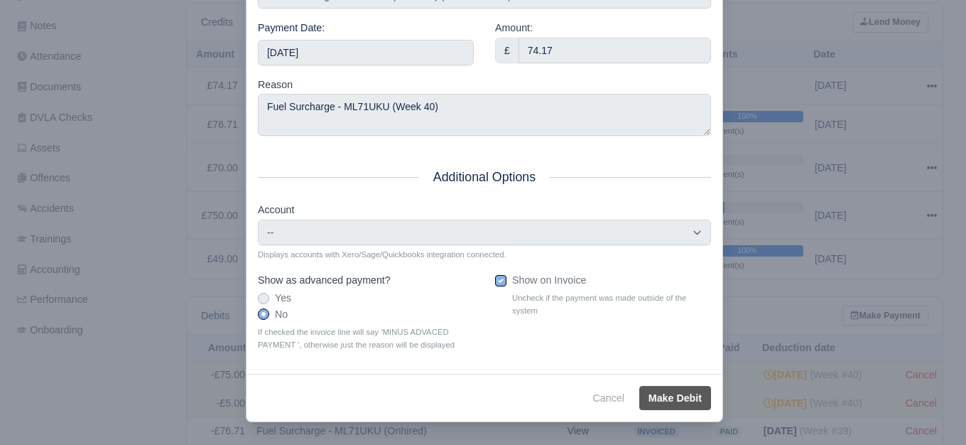
type input "2025-10-04T23:59:59+01:00"
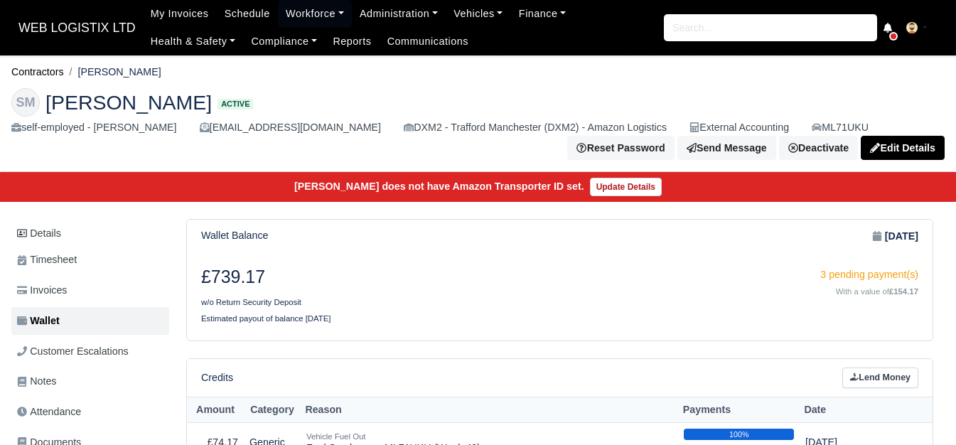
scroll to position [237, 0]
